Goal: Task Accomplishment & Management: Complete application form

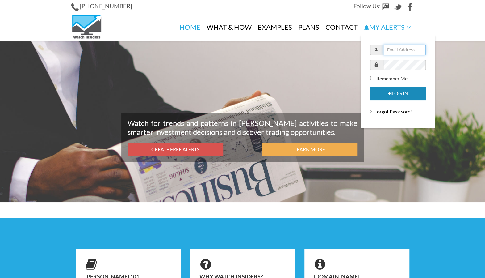
type input "shaun.d@live.com"
click at [398, 94] on button "Log in" at bounding box center [398, 93] width 56 height 13
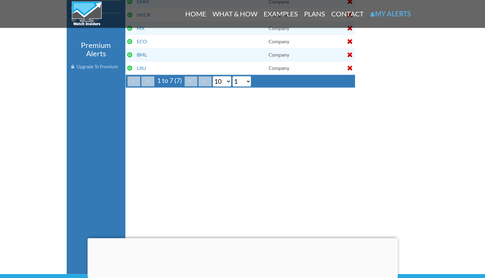
scroll to position [93, 0]
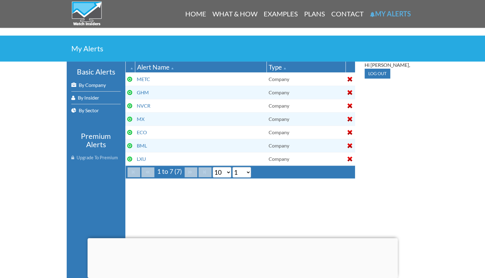
click at [266, 48] on h2 "My Alerts" at bounding box center [242, 48] width 343 height 7
click at [391, 15] on link "My Alerts" at bounding box center [390, 14] width 47 height 28
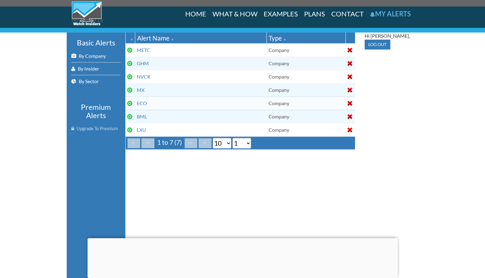
scroll to position [98, 0]
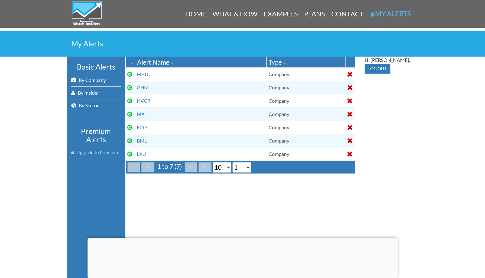
click at [88, 43] on h2 "My Alerts" at bounding box center [242, 43] width 343 height 7
click at [195, 14] on link "Home" at bounding box center [195, 14] width 27 height 28
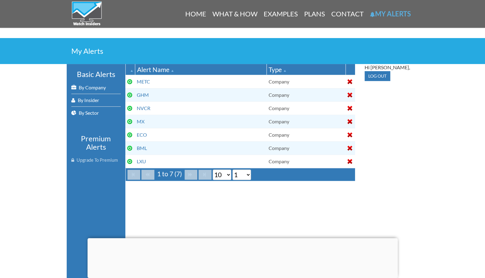
scroll to position [93, 0]
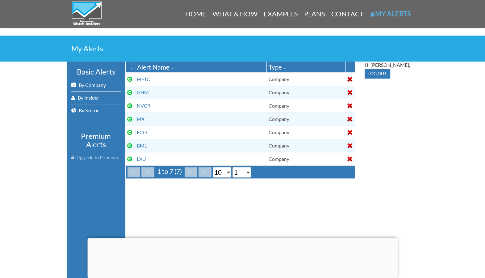
click at [168, 197] on div "Basic Alerts By Company By Insider By Sector Premium Alerts Upgrade To Premium …" at bounding box center [243, 212] width 352 height 303
click at [95, 85] on link "By Company" at bounding box center [95, 85] width 49 height 12
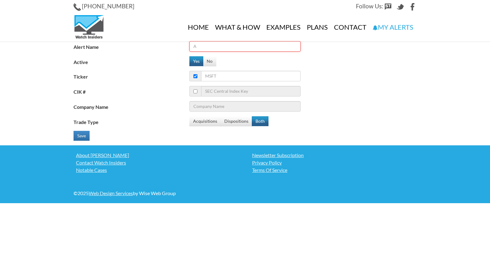
click at [226, 47] on input "Alert Name" at bounding box center [244, 46] width 111 height 11
type input "achv"
click at [216, 77] on input "Ticker" at bounding box center [250, 76] width 99 height 11
type input "ac"
type input "Associated Capital Group Inc - Ordinary Shares - Class A"
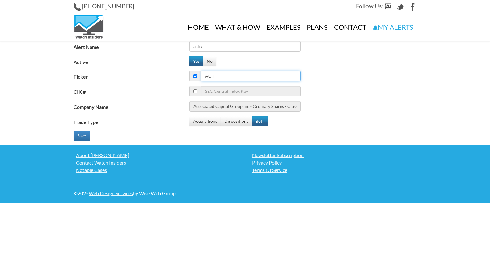
type input "achv"
type input "Aluminum Corporation Of China Limited"
type input "achv"
click at [196, 93] on input "checkbox" at bounding box center [195, 91] width 4 height 4
checkbox input "true"
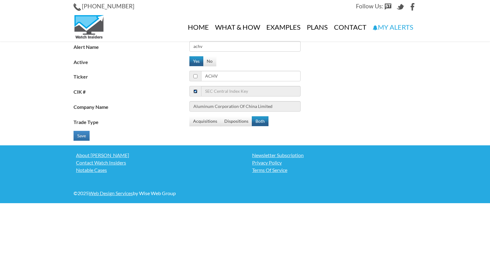
checkbox input "false"
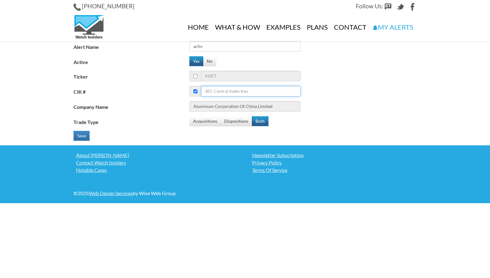
click at [228, 93] on input "CIK #" at bounding box center [250, 91] width 99 height 11
click at [196, 92] on input "checkbox" at bounding box center [195, 91] width 4 height 4
checkbox input "true"
click at [197, 76] on span at bounding box center [195, 76] width 12 height 11
click at [196, 77] on input "checkbox" at bounding box center [195, 76] width 4 height 4
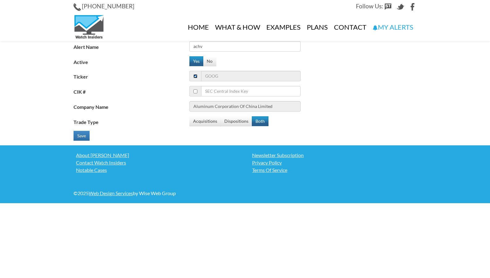
checkbox input "true"
checkbox input "false"
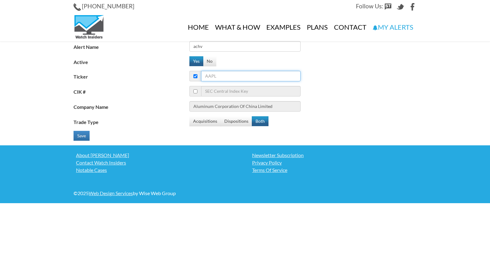
drag, startPoint x: 222, startPoint y: 73, endPoint x: 222, endPoint y: 77, distance: 4.0
click at [222, 73] on input "Ticker" at bounding box center [250, 76] width 99 height 11
type input "achv"
type input "Achieve Life Sciences Inc."
type input "achv"
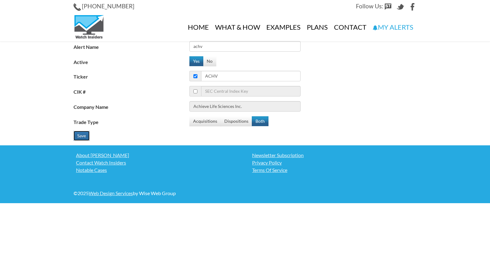
click at [79, 137] on button "Save" at bounding box center [82, 136] width 16 height 10
